Goal: Task Accomplishment & Management: Use online tool/utility

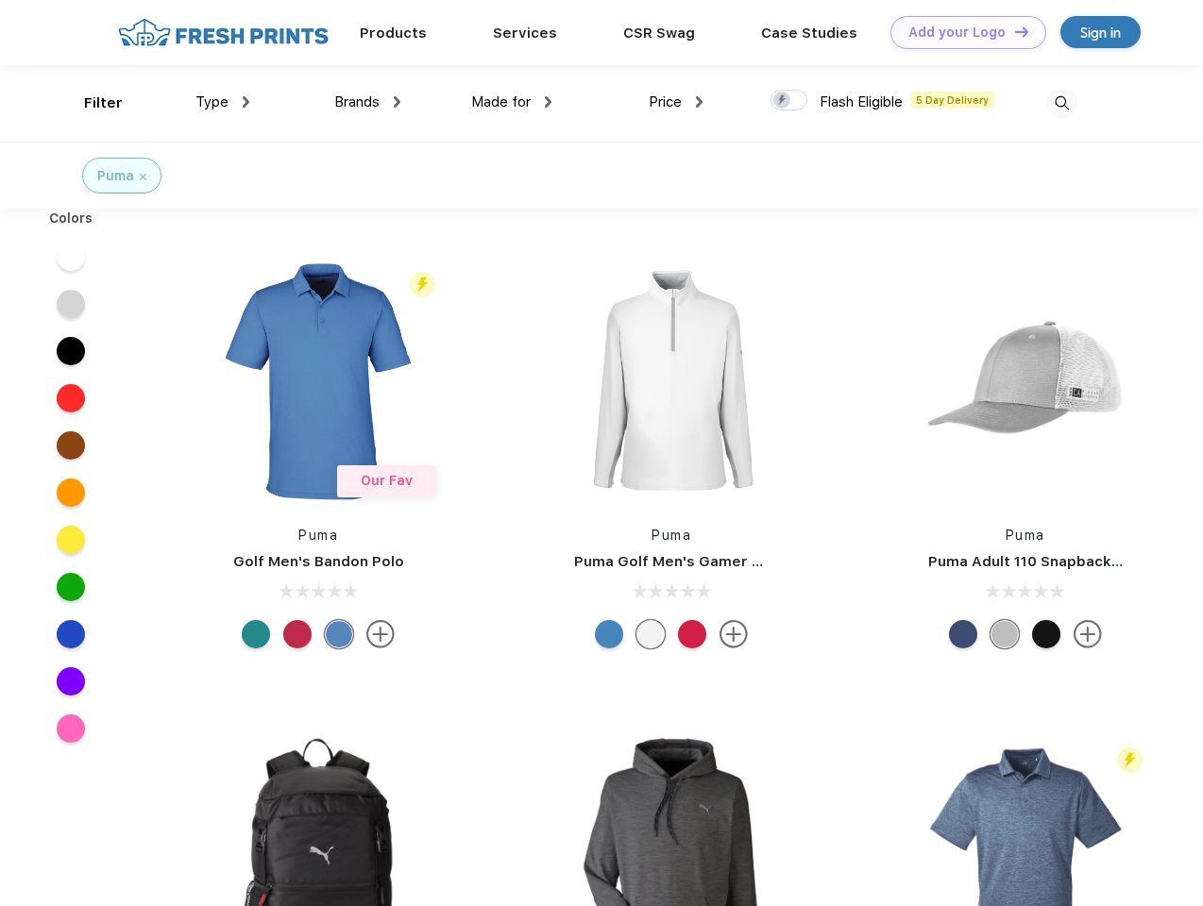
click at [961, 32] on link "Add your Logo Design Tool" at bounding box center [968, 32] width 156 height 33
click at [0, 0] on div "Design Tool" at bounding box center [0, 0] width 0 height 0
click at [1013, 31] on link "Add your Logo Design Tool" at bounding box center [968, 32] width 156 height 33
click at [91, 103] on div "Filter" at bounding box center [103, 104] width 39 height 22
click at [223, 102] on span "Type" at bounding box center [211, 101] width 33 height 17
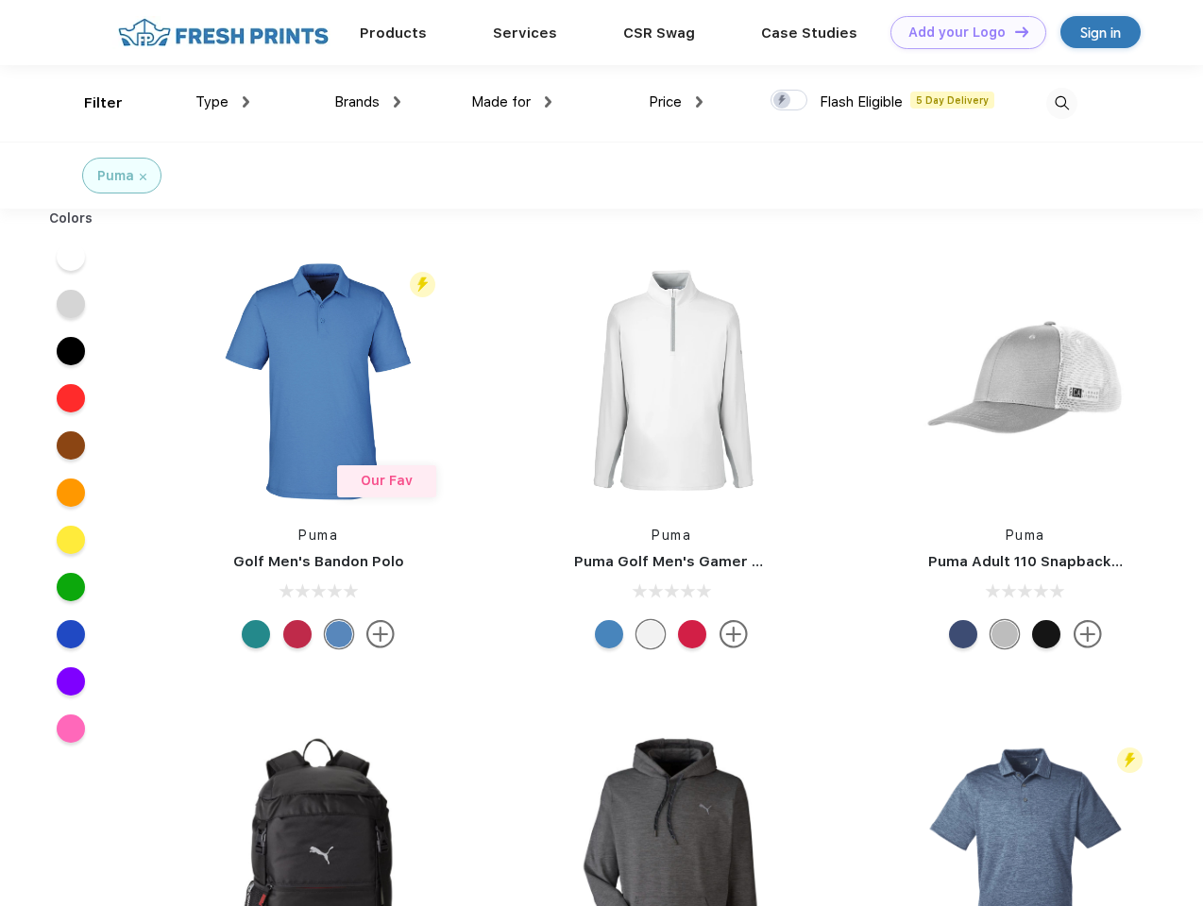
click at [367, 102] on span "Brands" at bounding box center [356, 101] width 45 height 17
click at [512, 102] on span "Made for" at bounding box center [500, 101] width 59 height 17
click at [676, 102] on span "Price" at bounding box center [665, 101] width 33 height 17
click at [789, 101] on div at bounding box center [788, 100] width 37 height 21
click at [783, 101] on input "checkbox" at bounding box center [776, 95] width 12 height 12
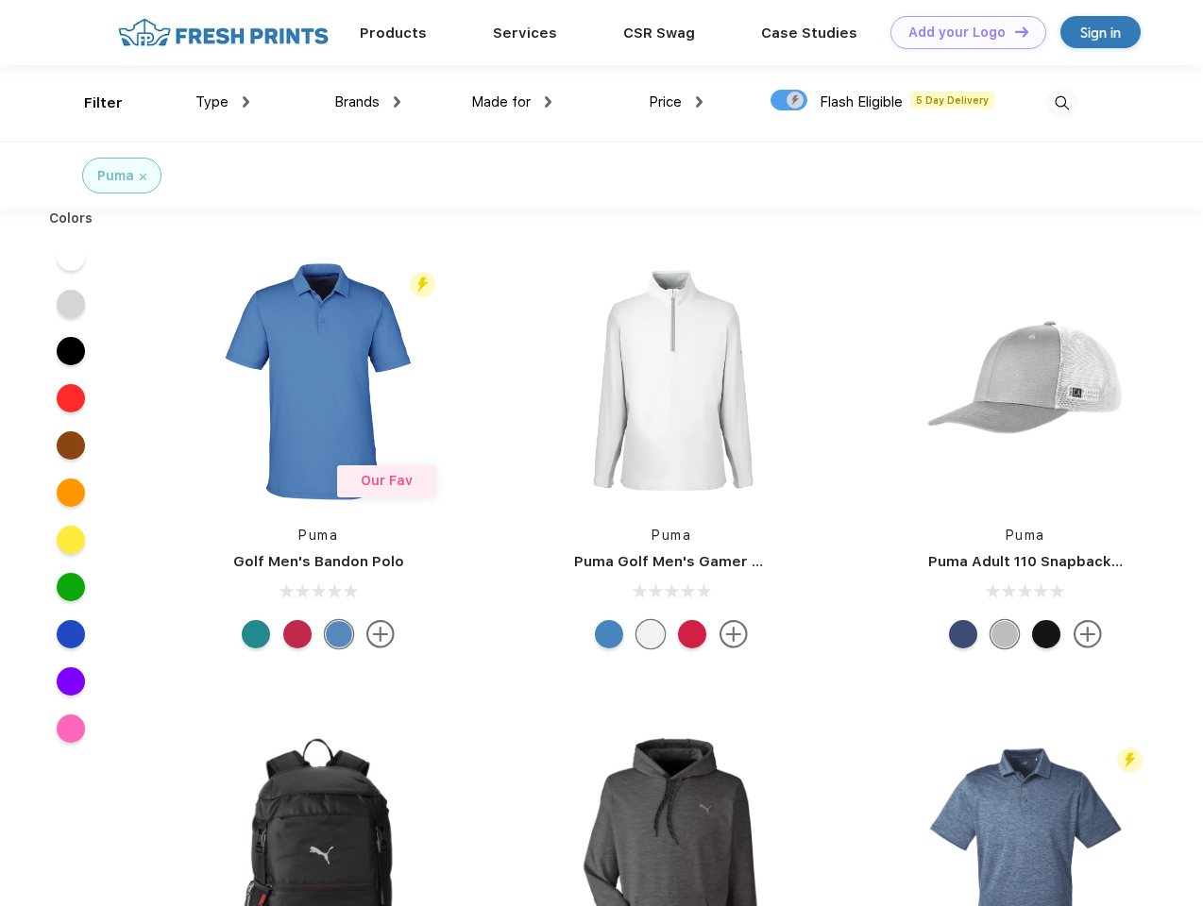
click at [1061, 103] on img at bounding box center [1061, 103] width 31 height 31
